Goal: Transaction & Acquisition: Purchase product/service

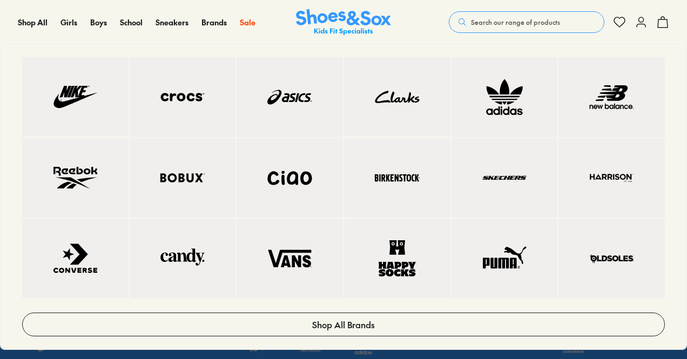
scroll to position [54, 0]
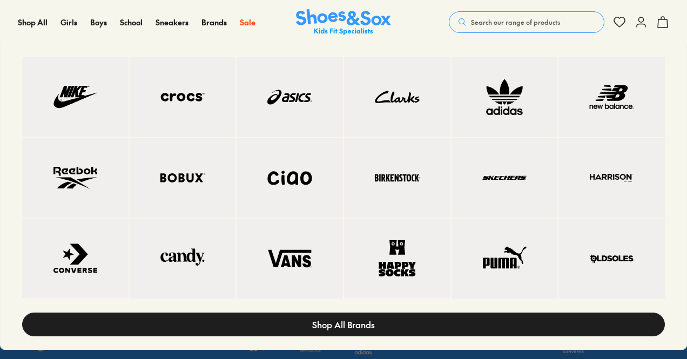
click at [439, 332] on link "Shop All Brands" at bounding box center [343, 325] width 643 height 24
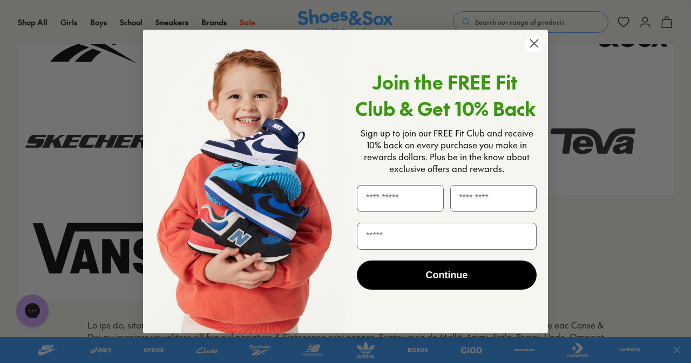
scroll to position [1192, 0]
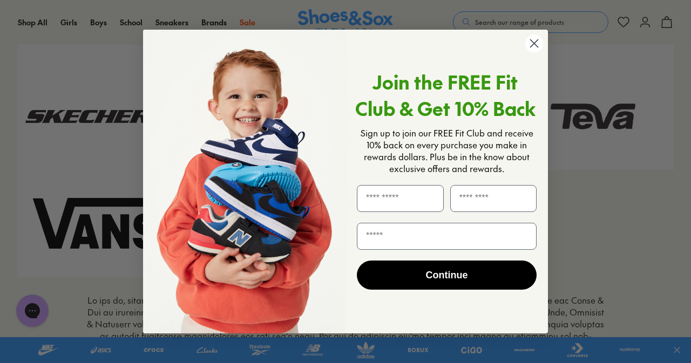
click at [529, 44] on circle "Close dialog" at bounding box center [534, 44] width 18 height 18
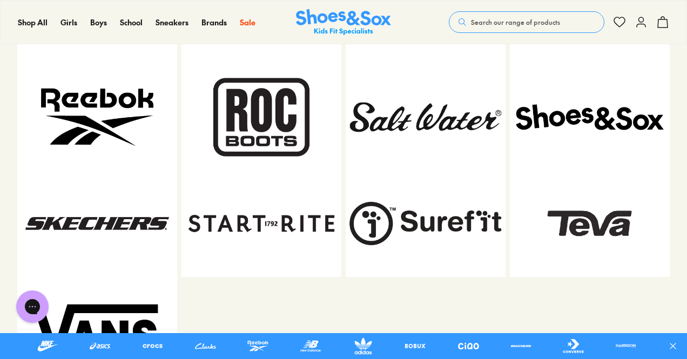
scroll to position [1078, 0]
click at [592, 115] on img at bounding box center [590, 117] width 160 height 106
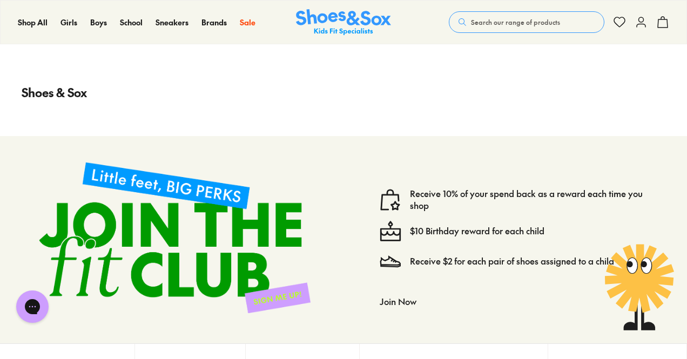
scroll to position [4320, 0]
